Goal: Transaction & Acquisition: Download file/media

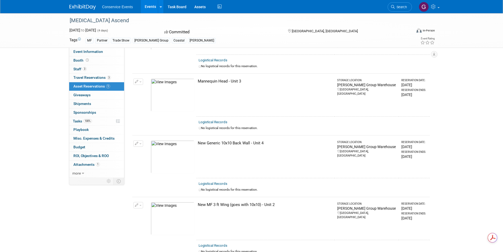
click at [149, 7] on link "Events" at bounding box center [150, 6] width 19 height 13
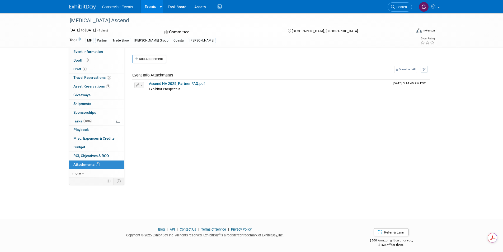
click at [83, 165] on span "Attachments 1" at bounding box center [86, 164] width 26 height 4
click at [80, 172] on span "more" at bounding box center [76, 173] width 8 height 4
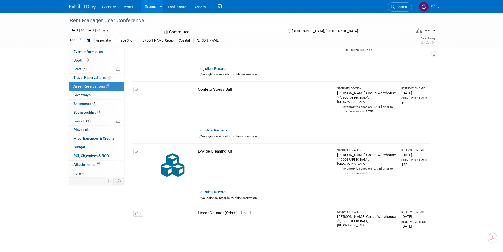
scroll to position [53, 0]
click at [90, 162] on link "12 Attachments 12" at bounding box center [96, 164] width 55 height 8
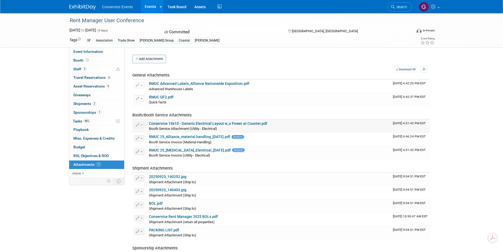
click at [197, 122] on link "Conservice 10x10 - Generic Electrical Layout w_o Power at Counter.pdf" at bounding box center [208, 123] width 118 height 4
